Goal: Task Accomplishment & Management: Use online tool/utility

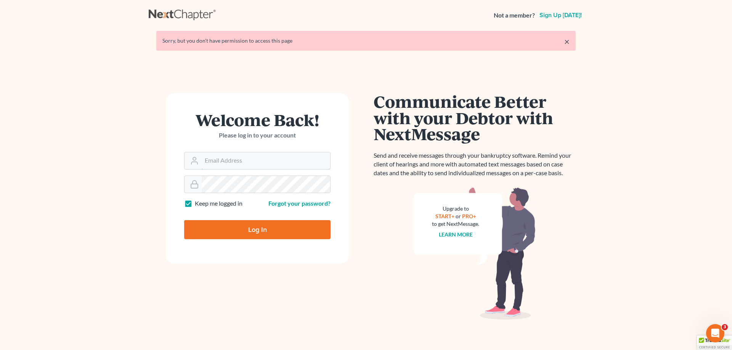
type input "mpaulberkenlaw@gmail.com"
click at [244, 225] on input "Log In" at bounding box center [257, 229] width 146 height 19
type input "Thinking..."
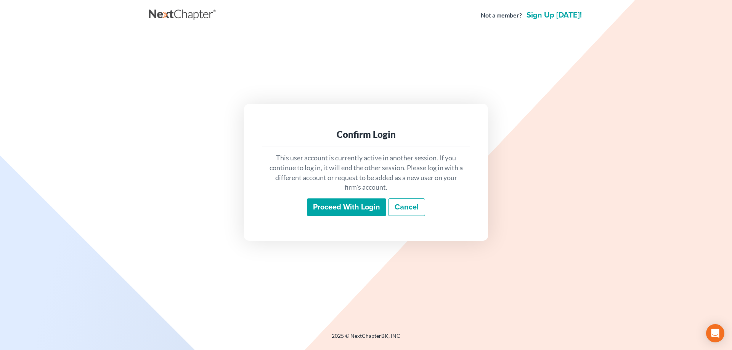
click at [319, 205] on input "Proceed with login" at bounding box center [346, 208] width 79 height 18
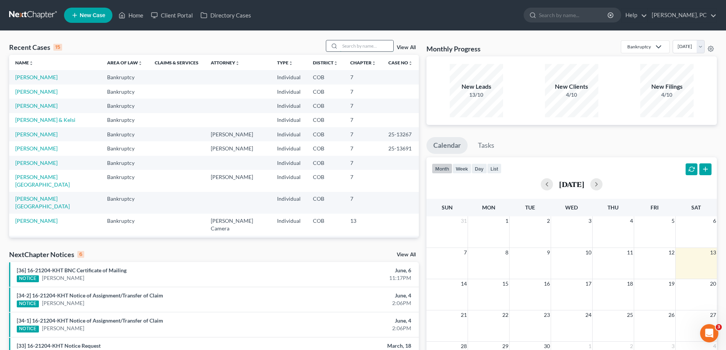
click at [359, 44] on input "search" at bounding box center [366, 45] width 53 height 11
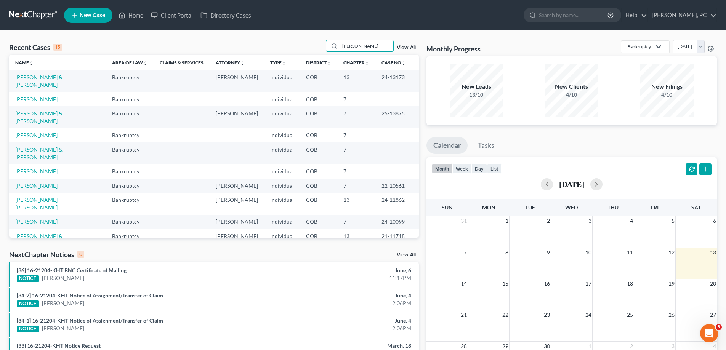
type input "martin"
drag, startPoint x: 51, startPoint y: 96, endPoint x: 44, endPoint y: 104, distance: 10.3
click at [50, 96] on link "Martinez, Adrian" at bounding box center [36, 99] width 42 height 6
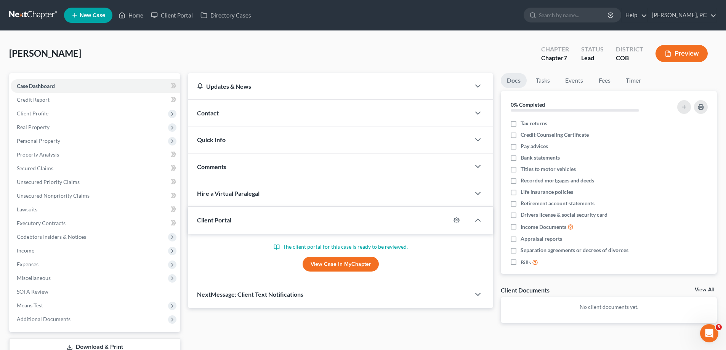
click at [340, 262] on link "View Case in MyChapter" at bounding box center [341, 264] width 76 height 15
